Goal: Task Accomplishment & Management: Complete application form

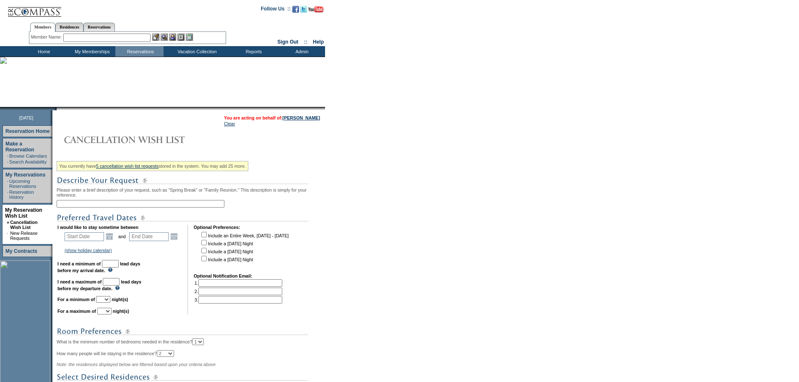
click at [107, 207] on input "text" at bounding box center [141, 204] width 168 height 8
type input "New Years 2026"
click at [97, 240] on input "text" at bounding box center [84, 236] width 39 height 9
type input "Start Date"
click at [114, 239] on link "Open the calendar popup." at bounding box center [109, 236] width 9 height 9
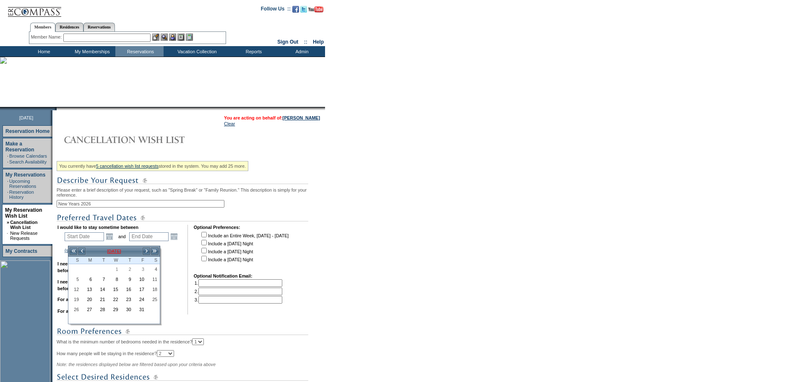
click at [125, 250] on td "[DATE]" at bounding box center [114, 250] width 56 height 9
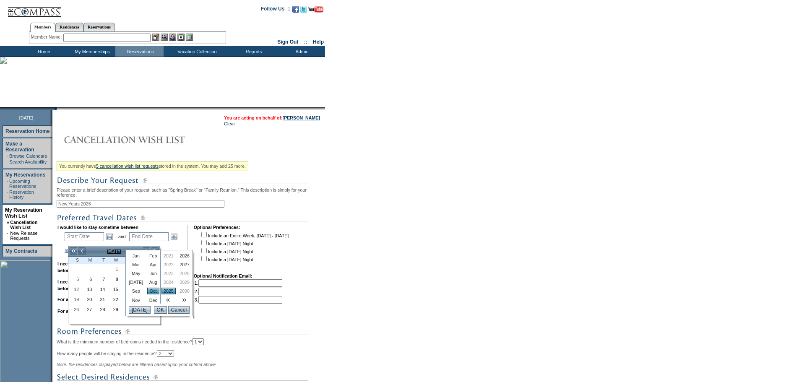
click at [147, 303] on link "Dec" at bounding box center [153, 300] width 12 height 7
click at [178, 252] on td "2026" at bounding box center [184, 254] width 16 height 9
click at [178, 255] on link "2026" at bounding box center [184, 255] width 14 height 7
click at [161, 310] on input "OK" at bounding box center [160, 310] width 13 height 8
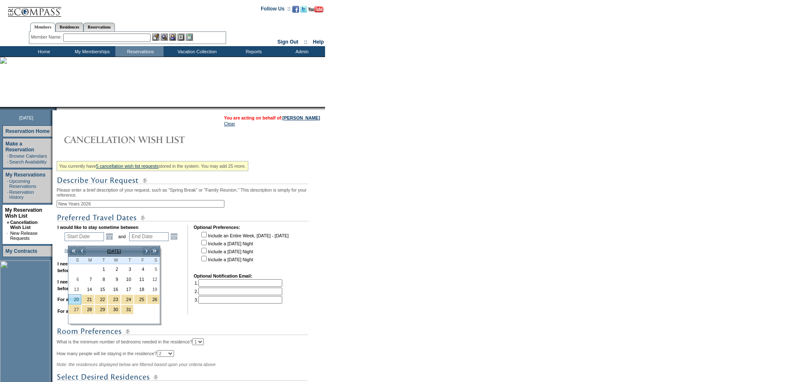
click at [77, 297] on link "20" at bounding box center [75, 299] width 12 height 9
click at [78, 307] on link "27" at bounding box center [75, 309] width 12 height 9
type input "[DATE]"
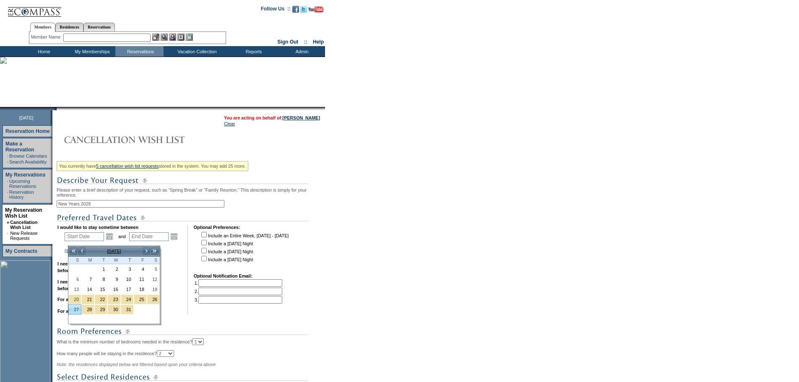
type input "[DATE]"
type input "454"
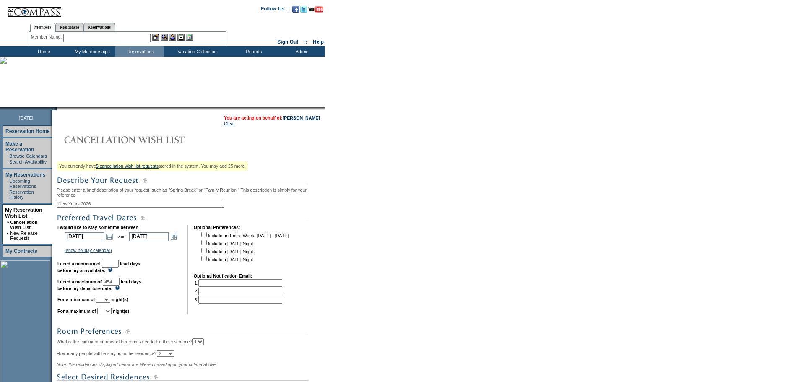
click at [169, 241] on input "[DATE]" at bounding box center [148, 236] width 39 height 9
click at [179, 239] on link "Open the calendar popup." at bounding box center [173, 236] width 9 height 9
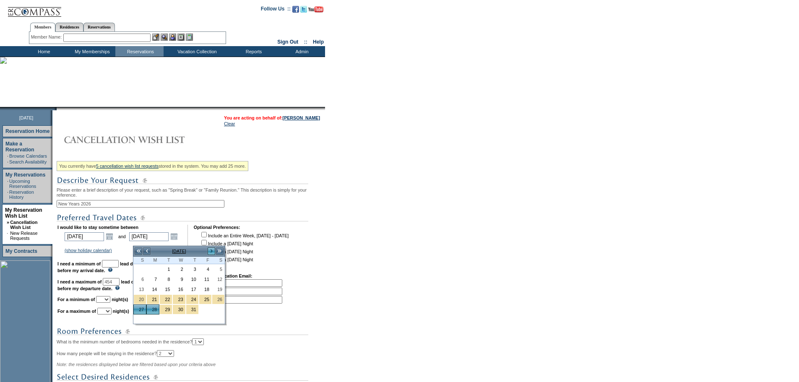
click at [210, 251] on link ">" at bounding box center [211, 251] width 8 height 8
click at [142, 279] on link "3" at bounding box center [140, 279] width 12 height 9
type input "[DATE]"
type input "460"
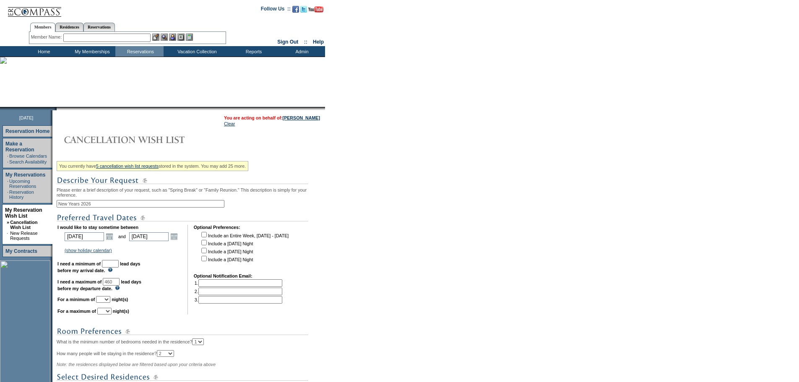
click at [119, 267] on input "text" at bounding box center [110, 264] width 17 height 8
type input "30"
click at [110, 303] on select "1 2 3 4 5 6 7 8 9 10 11 12 13 14" at bounding box center [103, 299] width 14 height 7
select select "7"
click at [106, 303] on select "1 2 3 4 5 6 7 8 9 10 11 12 13 14" at bounding box center [103, 299] width 14 height 7
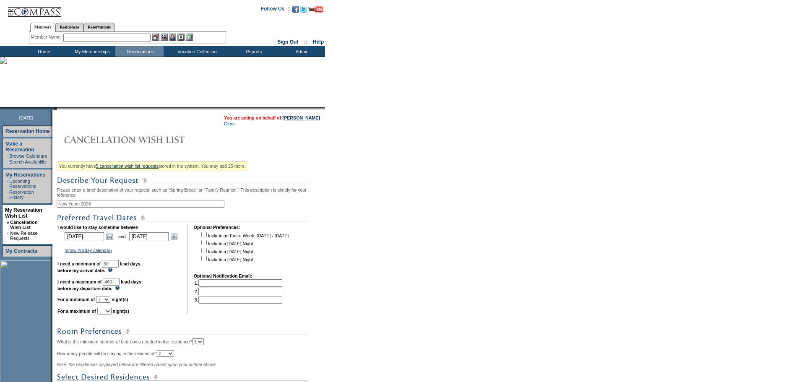
click at [112, 314] on select "1 2 3 4 5 6 7 8 9 10 11 12 13 14" at bounding box center [104, 311] width 14 height 7
select select "7"
click at [108, 314] on select "1 2 3 4 5 6 7 8 9 10 11 12 13 14" at bounding box center [104, 311] width 14 height 7
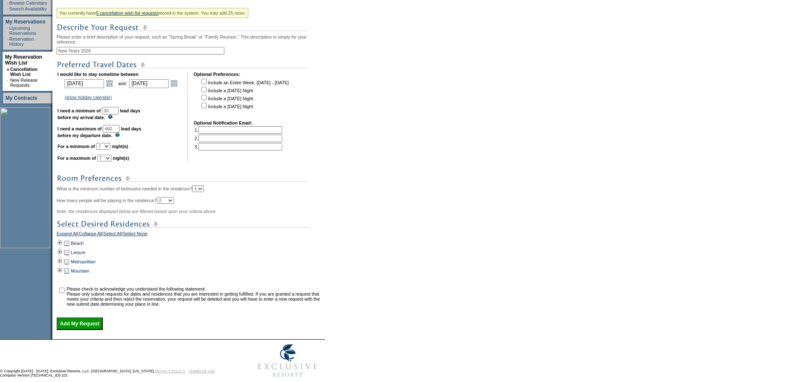
scroll to position [168, 0]
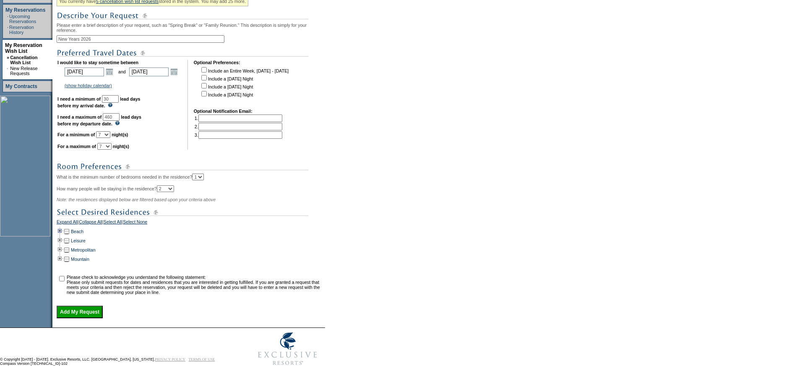
click at [62, 236] on td at bounding box center [60, 231] width 7 height 9
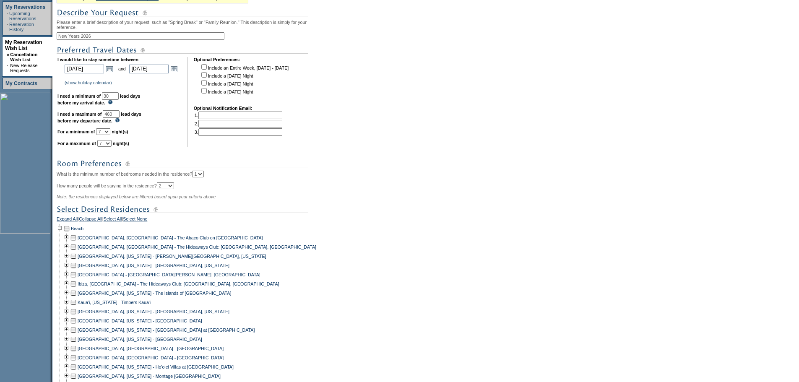
click at [77, 279] on td at bounding box center [73, 274] width 7 height 9
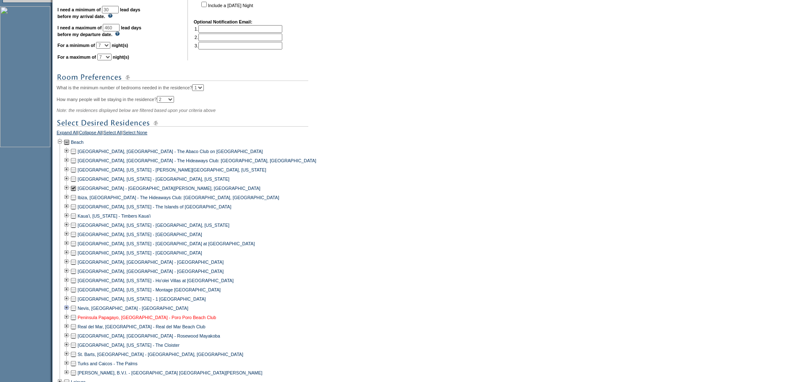
scroll to position [293, 0]
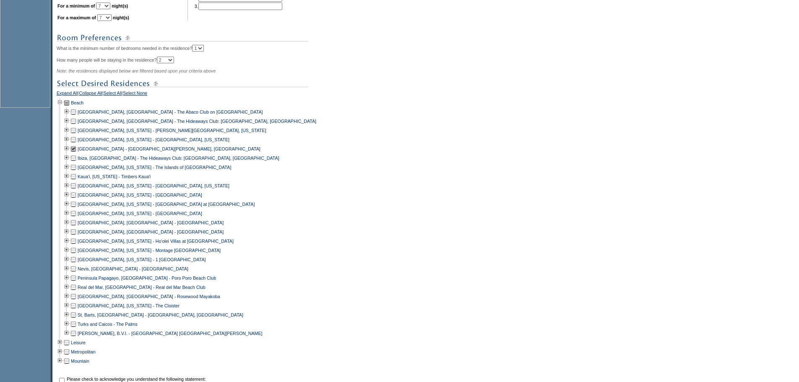
click at [77, 292] on td at bounding box center [73, 287] width 7 height 9
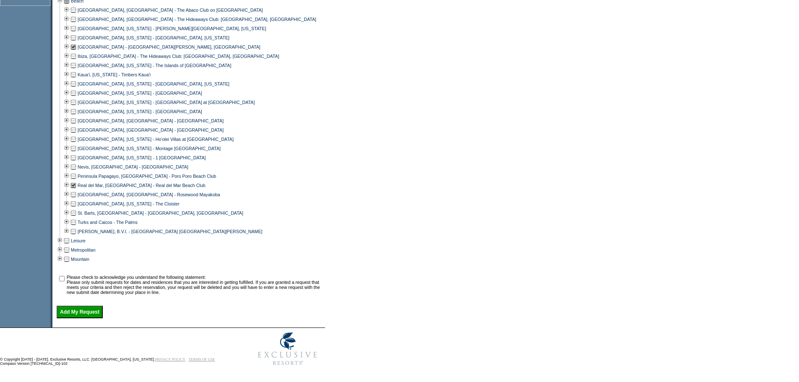
scroll to position [412, 0]
click at [70, 275] on td "Please check to acknowledge you understand the following statement: Please only…" at bounding box center [194, 285] width 255 height 20
click at [63, 276] on input "checkbox" at bounding box center [61, 278] width 5 height 5
checkbox input "true"
click at [79, 312] on input "Add My Request" at bounding box center [80, 312] width 46 height 13
